Goal: Information Seeking & Learning: Learn about a topic

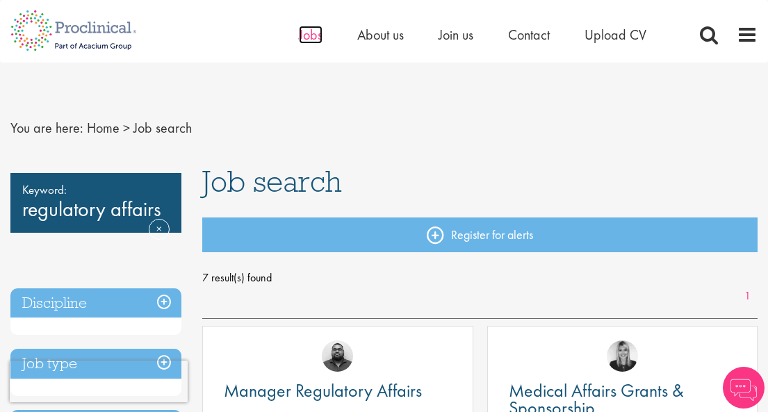
click at [314, 35] on span "Jobs" at bounding box center [311, 35] width 24 height 18
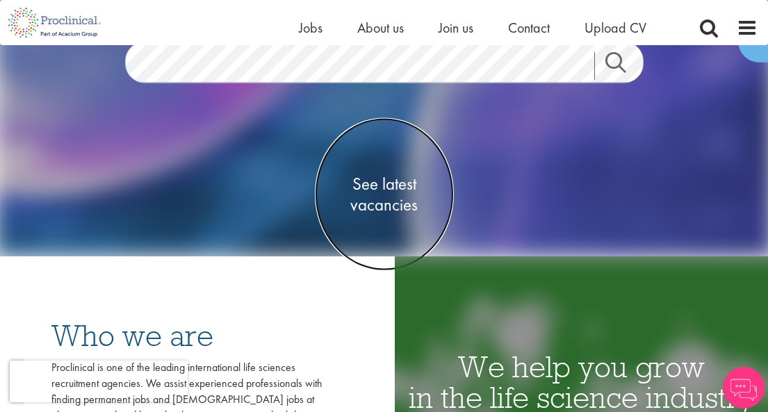
click at [379, 195] on span "See latest vacancies" at bounding box center [384, 195] width 139 height 42
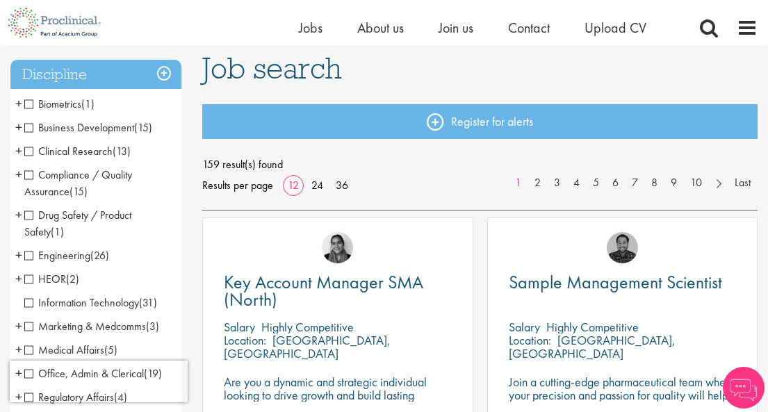
scroll to position [103, 0]
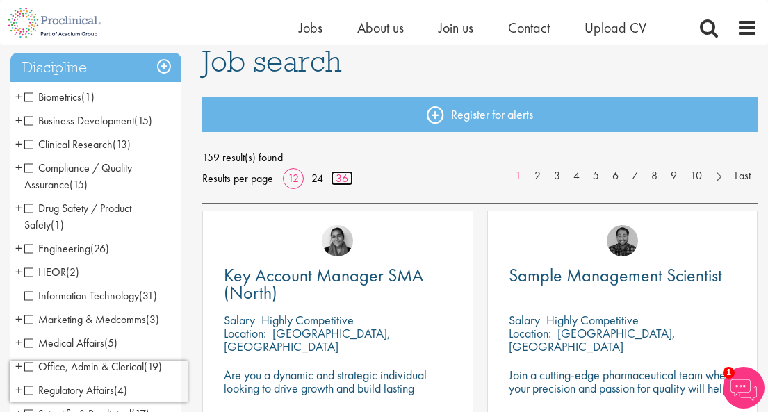
click at [346, 182] on link "36" at bounding box center [342, 178] width 22 height 15
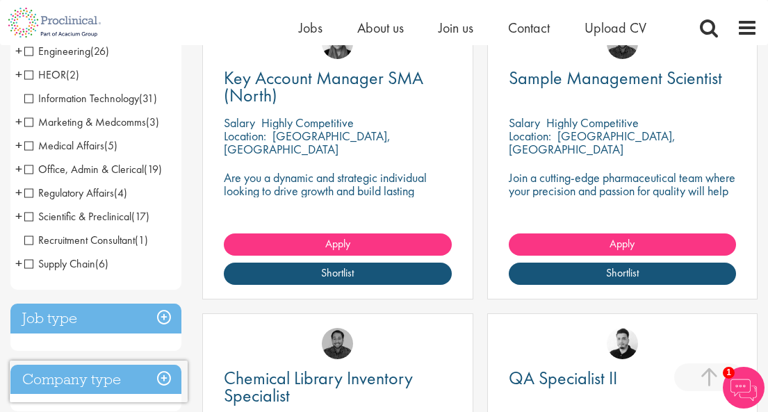
scroll to position [301, 0]
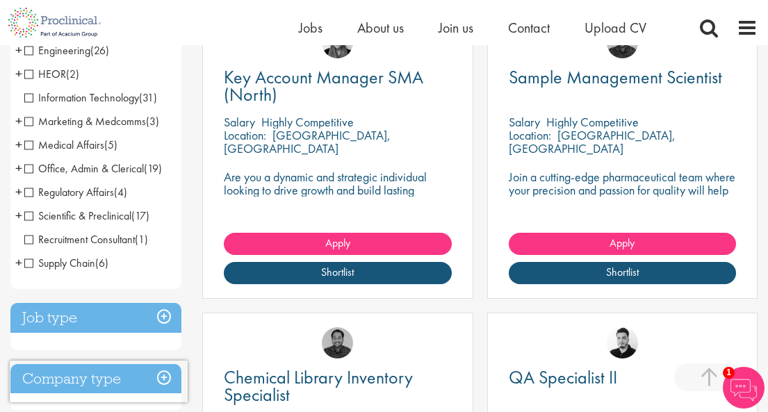
click at [32, 192] on span "Regulatory Affairs" at bounding box center [69, 192] width 90 height 15
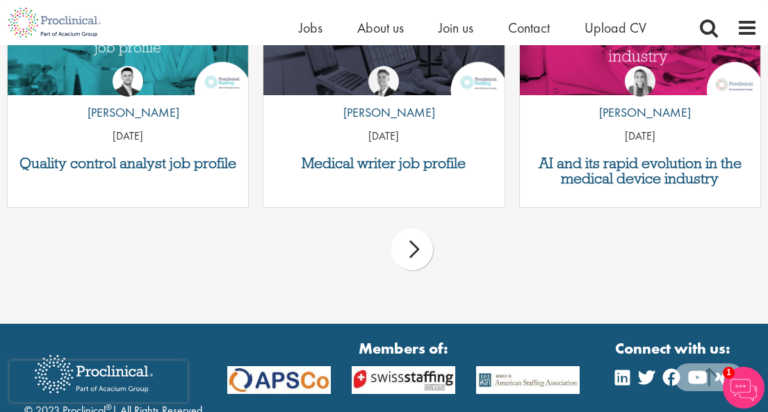
scroll to position [1138, 0]
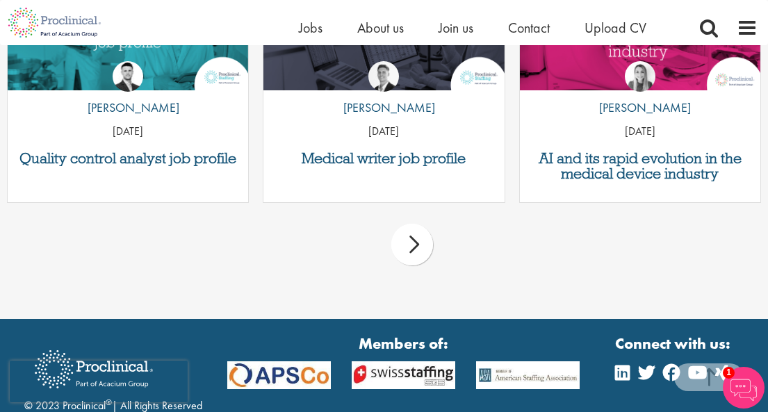
click at [410, 248] on div "next" at bounding box center [413, 245] width 42 height 42
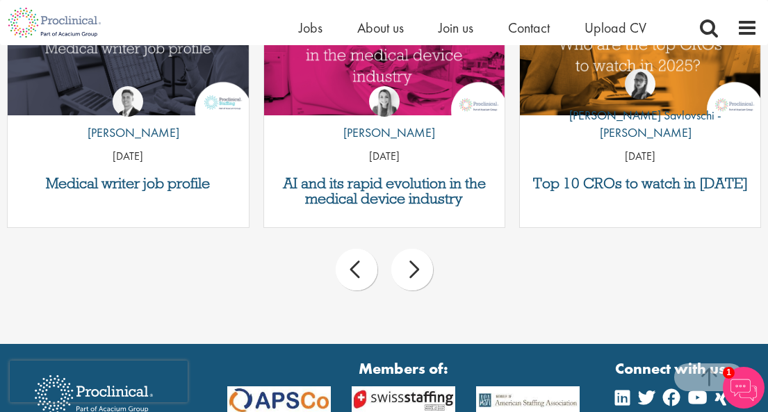
scroll to position [1115, 0]
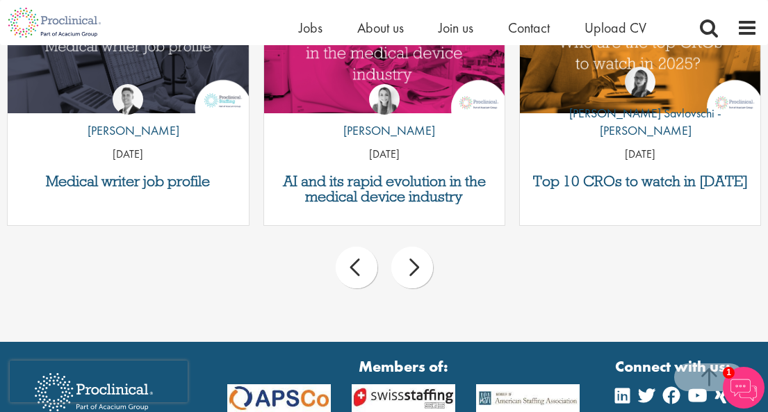
click at [410, 267] on div "next" at bounding box center [413, 268] width 42 height 42
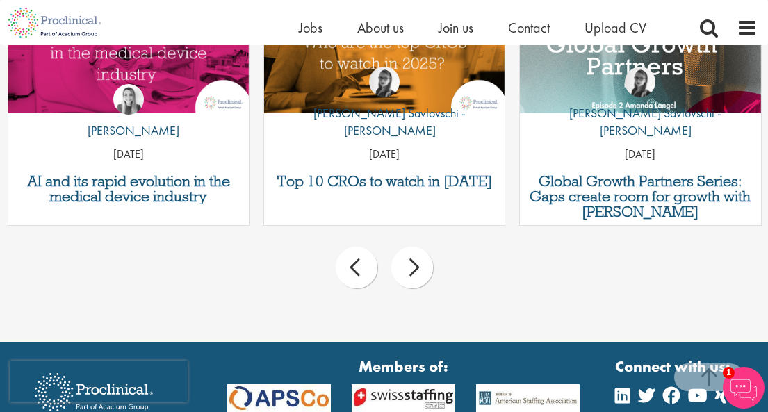
click at [410, 267] on div "next" at bounding box center [413, 268] width 42 height 42
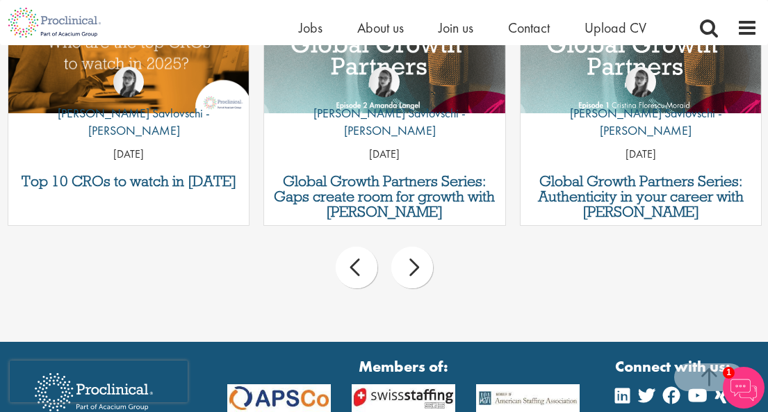
scroll to position [1086, 0]
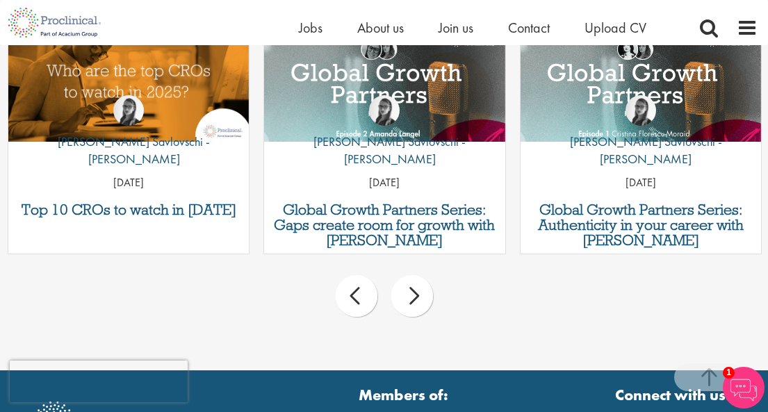
click at [407, 300] on div "next" at bounding box center [413, 296] width 42 height 42
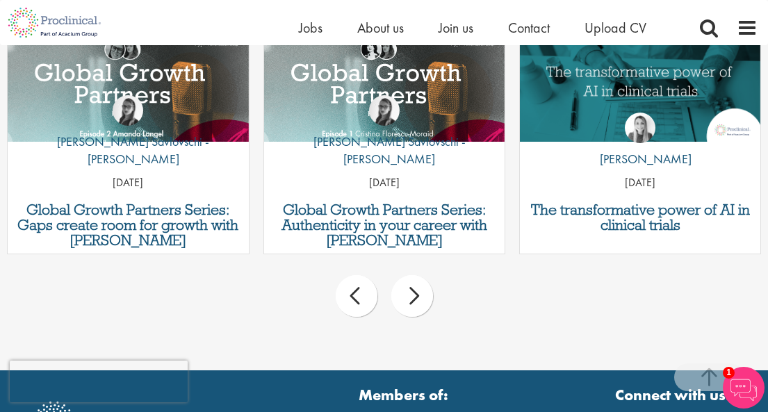
click at [407, 300] on div "next" at bounding box center [413, 296] width 42 height 42
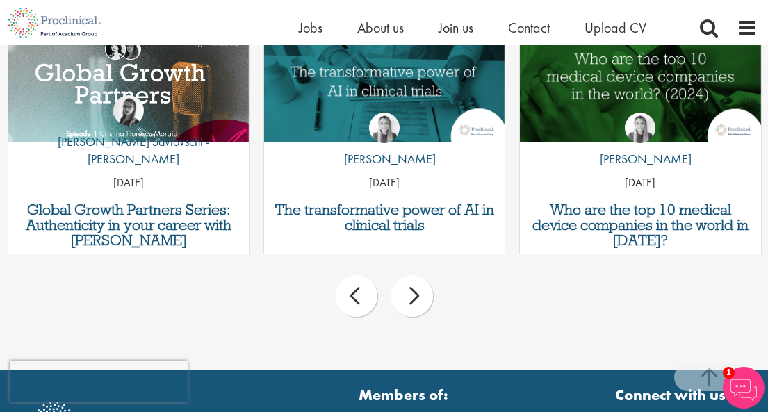
click at [407, 300] on div "next" at bounding box center [413, 296] width 42 height 42
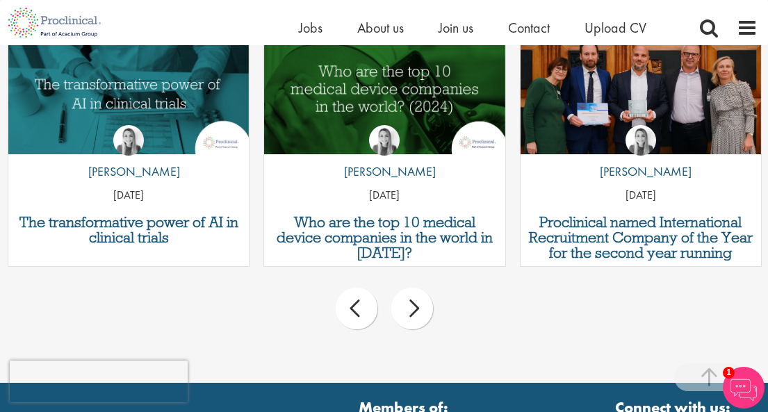
scroll to position [1080, 0]
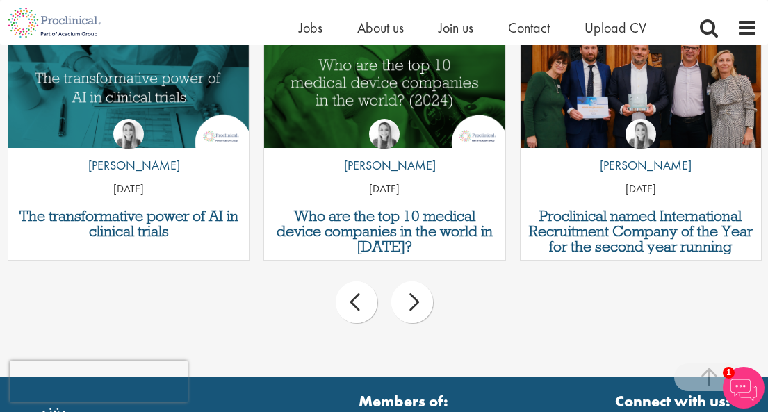
click at [419, 300] on div "next" at bounding box center [413, 303] width 42 height 42
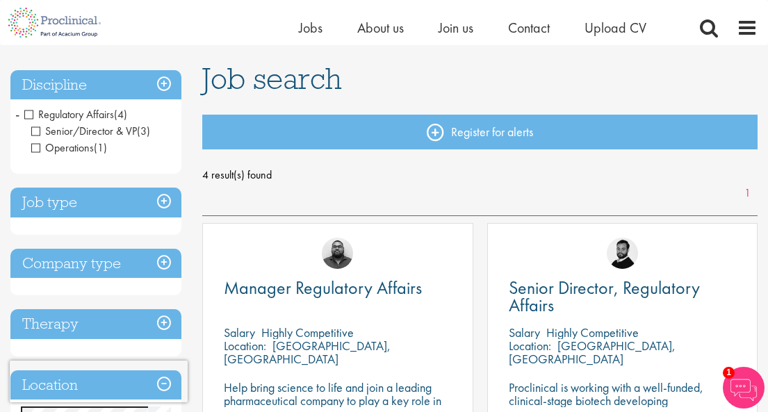
scroll to position [0, 0]
